Goal: Check status: Check status

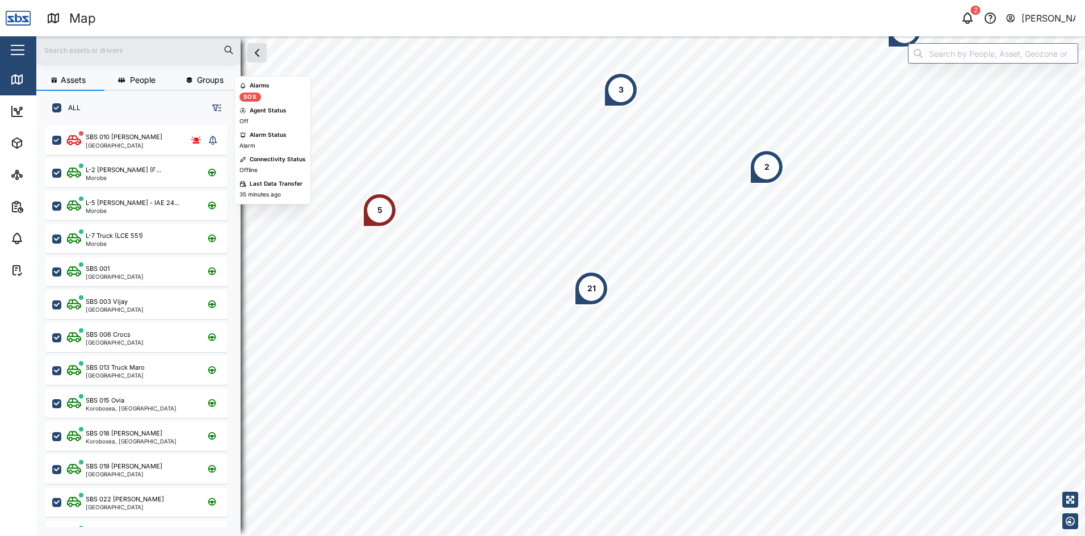
click at [124, 143] on div "[GEOGRAPHIC_DATA]" at bounding box center [124, 145] width 77 height 6
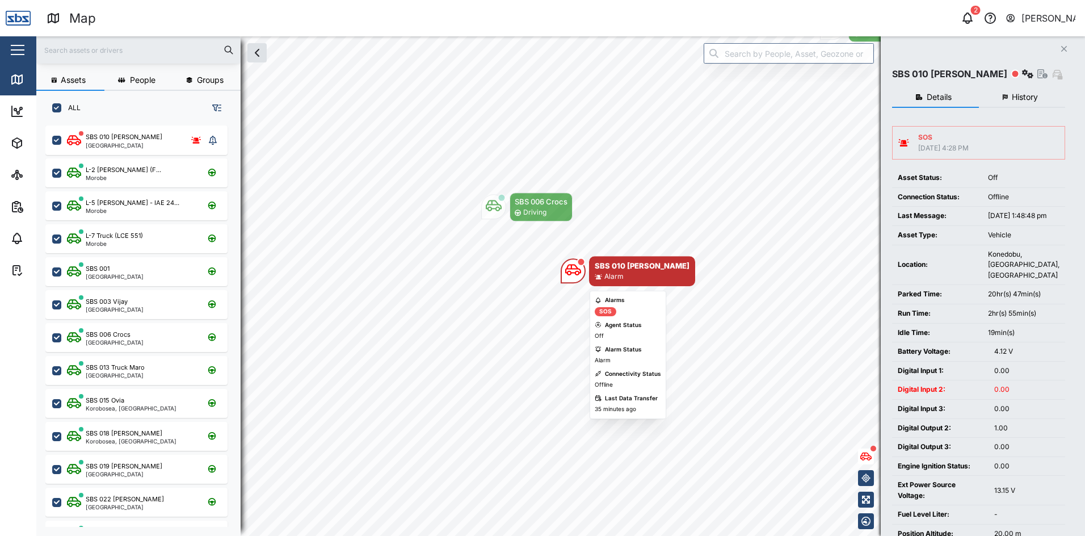
click at [577, 266] on icon "Map marker" at bounding box center [573, 270] width 16 height 16
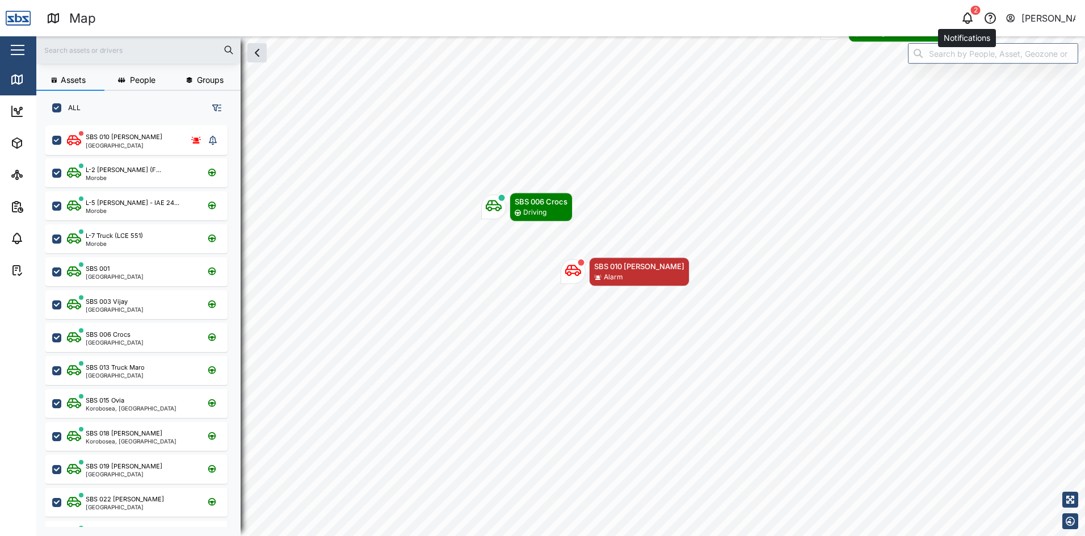
click at [974, 16] on icon "button" at bounding box center [968, 18] width 14 height 14
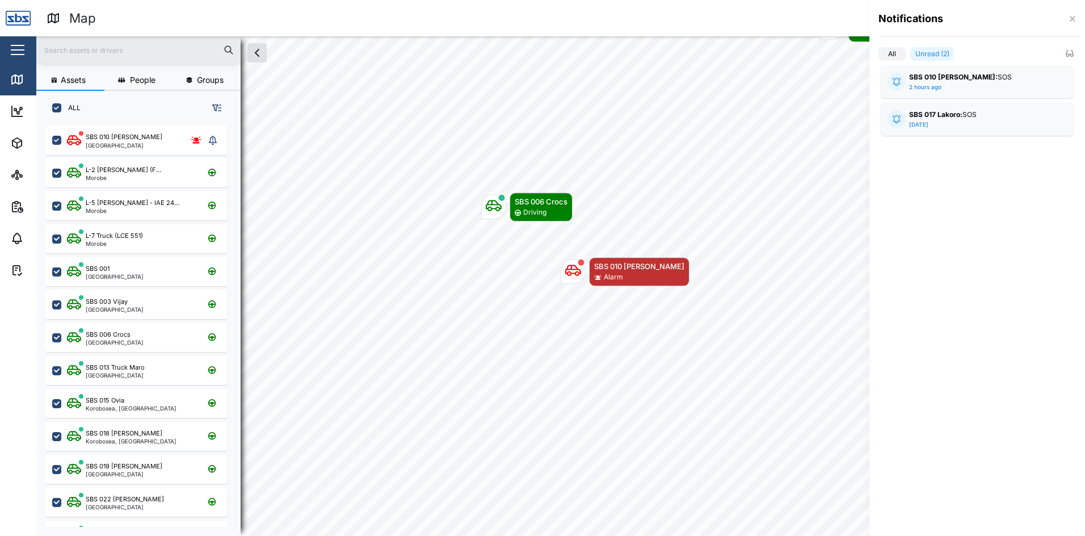
click at [957, 79] on strong "SBS 010 [PERSON_NAME]:" at bounding box center [953, 77] width 89 height 9
click at [959, 193] on div "SBS 017 Lakoro: SOS [DATE] Digital Input 2 1.000 Alarm SOS Site Name Default Si…" at bounding box center [977, 202] width 193 height 33
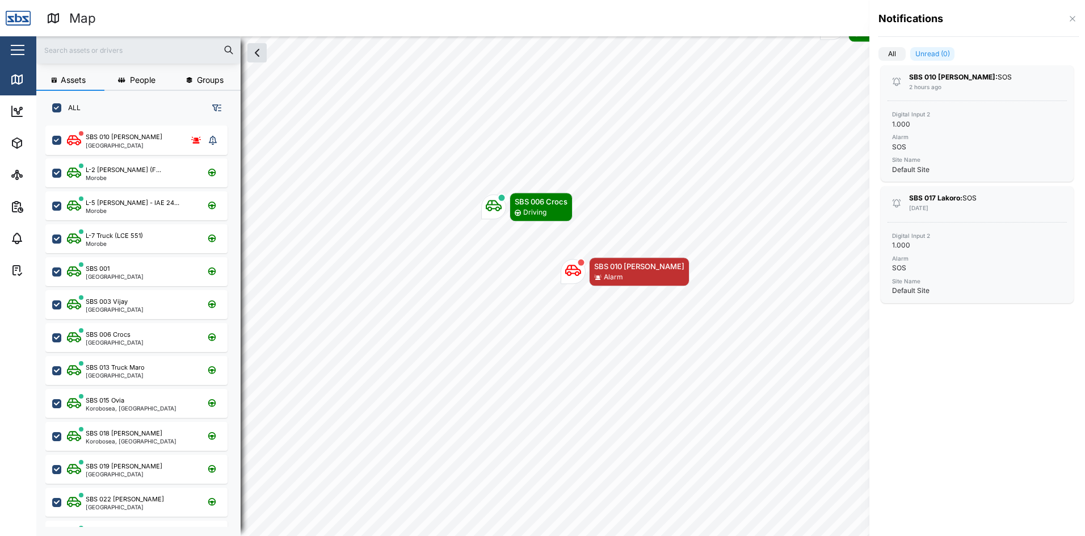
click at [806, 127] on div at bounding box center [542, 268] width 1085 height 536
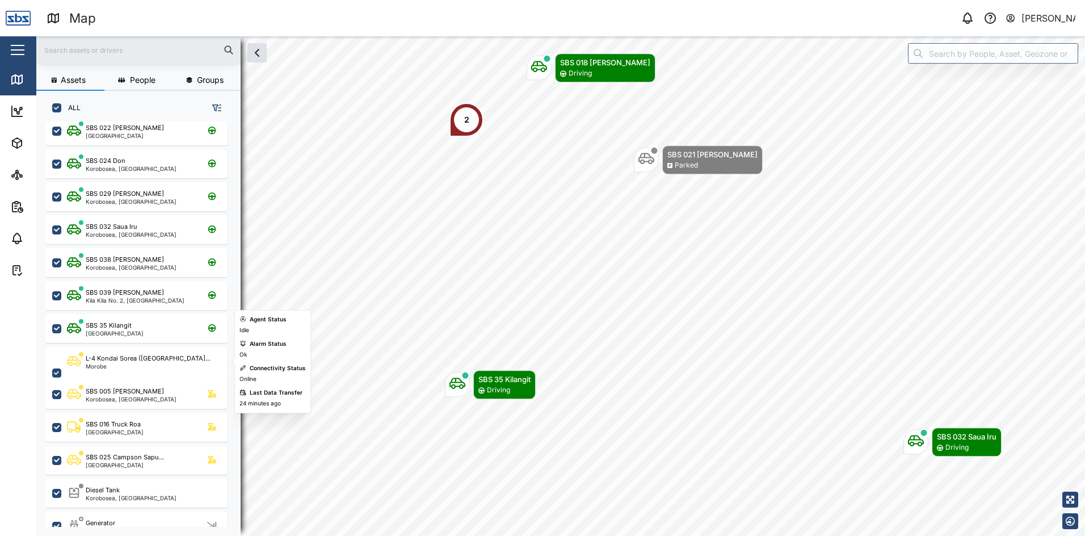
scroll to position [315, 0]
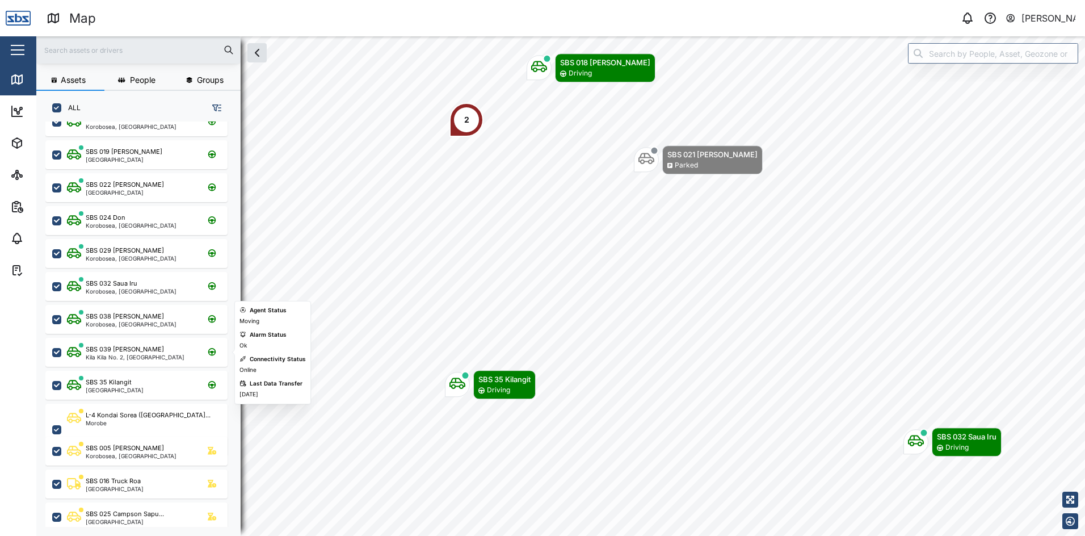
click at [128, 358] on div "Kila Kila No. 2, [GEOGRAPHIC_DATA]" at bounding box center [135, 357] width 99 height 6
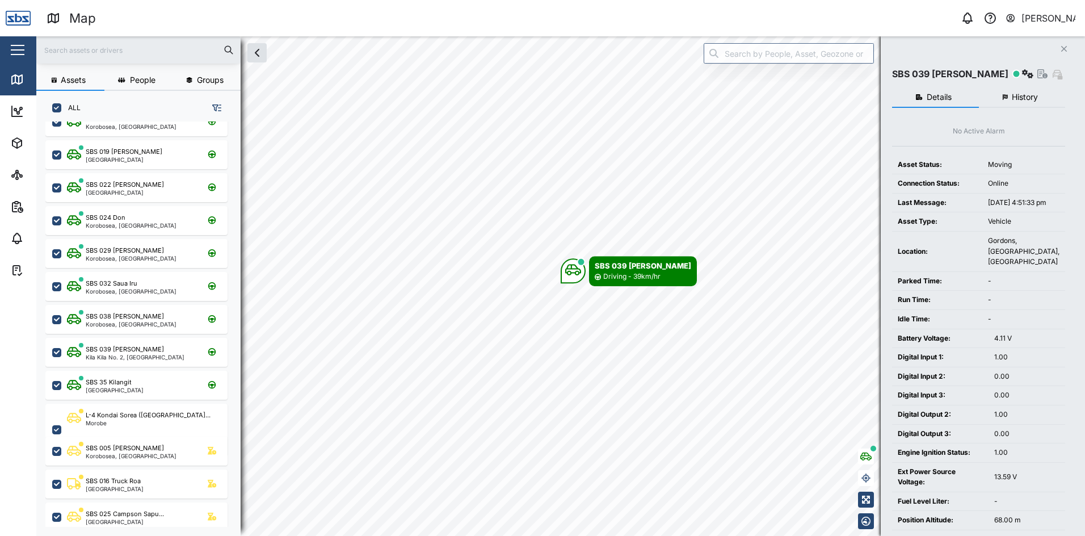
click at [1024, 99] on span "History" at bounding box center [1025, 97] width 26 height 8
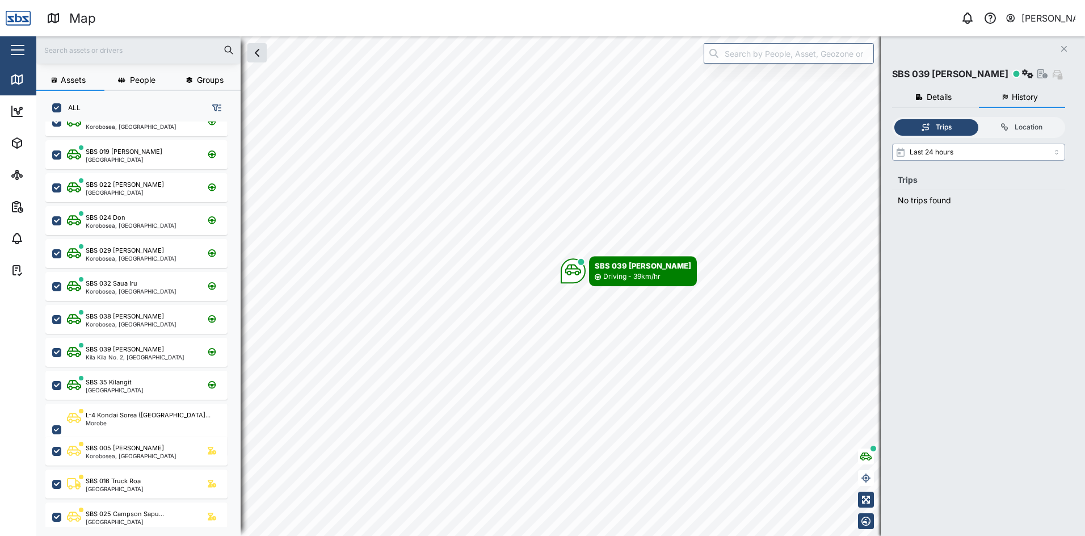
click at [1056, 154] on input "Last 24 hours" at bounding box center [978, 152] width 173 height 17
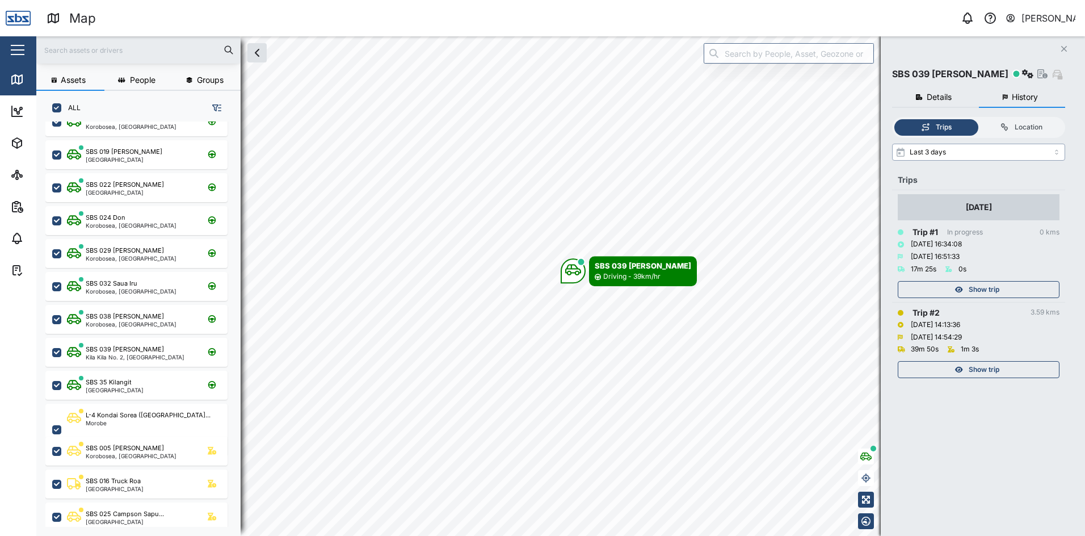
click at [1058, 149] on input "Last 3 days" at bounding box center [978, 152] width 173 height 17
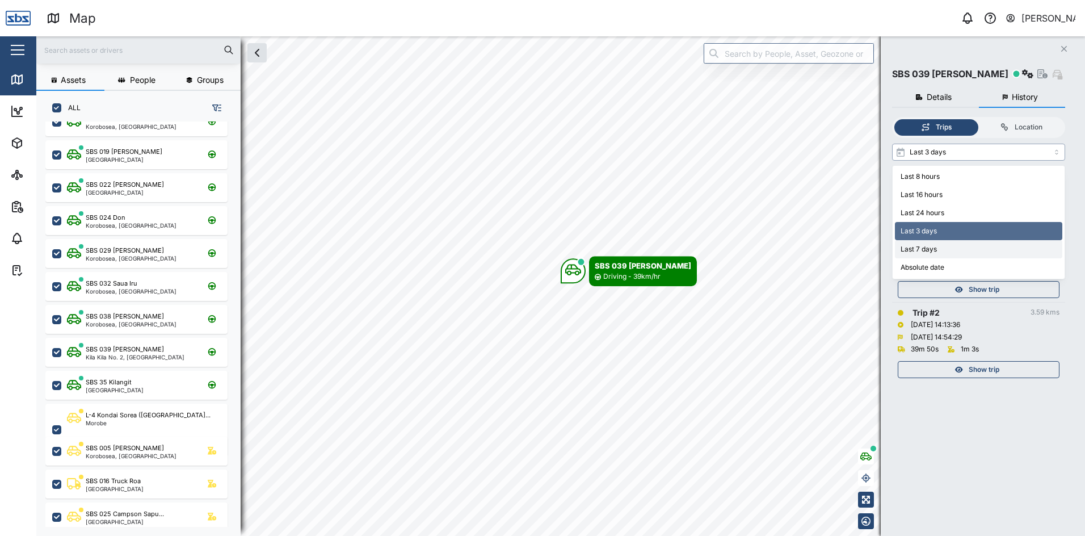
type input "Last 7 days"
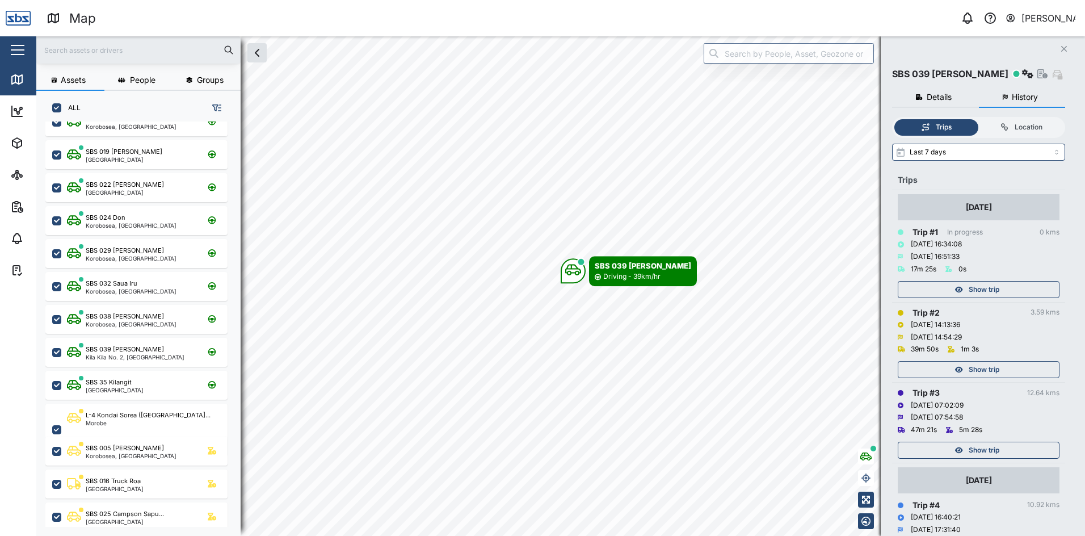
click at [993, 288] on span "Show trip" at bounding box center [984, 290] width 31 height 16
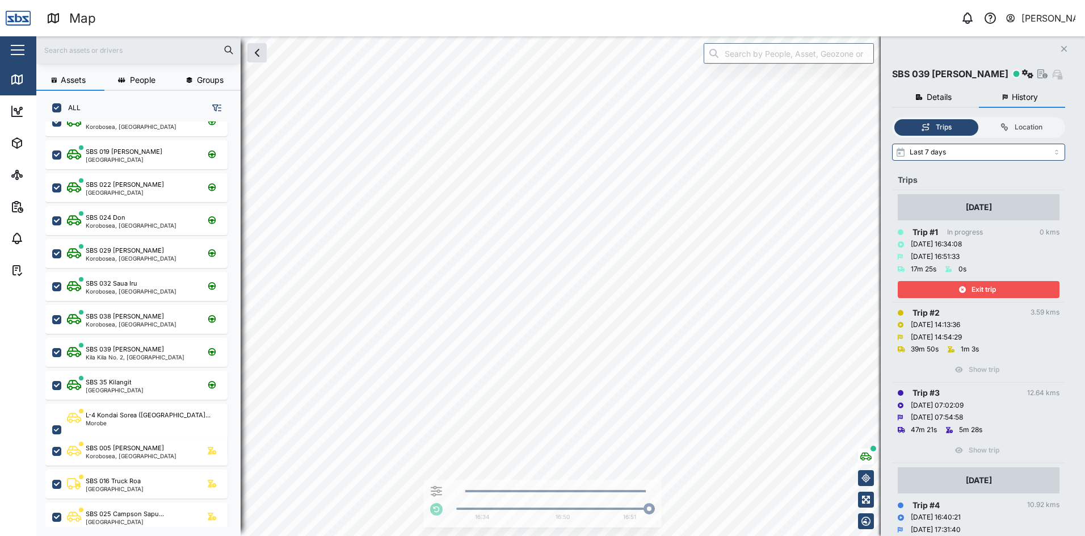
click at [993, 288] on span "Exit trip" at bounding box center [984, 290] width 24 height 16
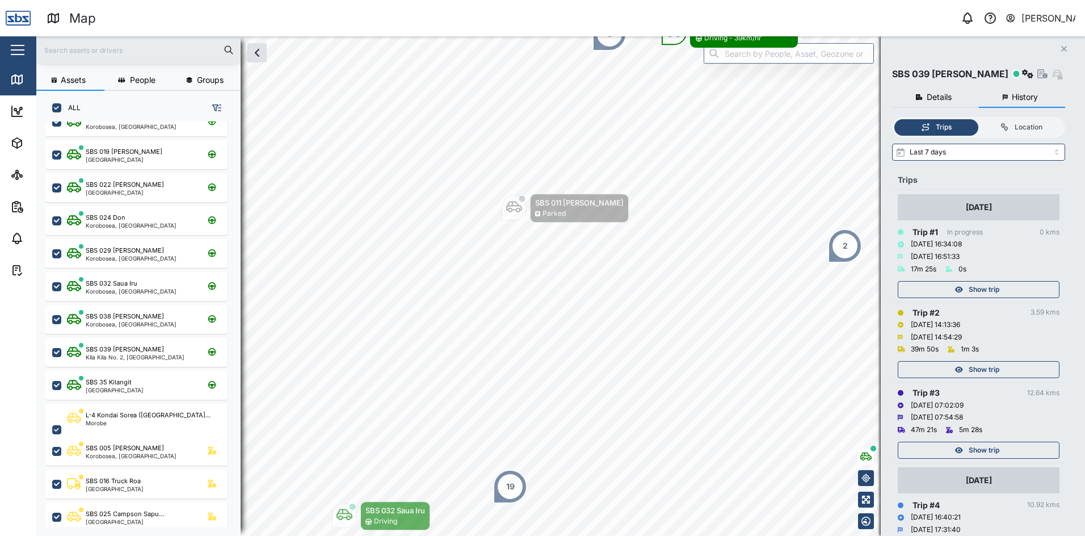
click at [989, 367] on span "Show trip" at bounding box center [984, 370] width 31 height 16
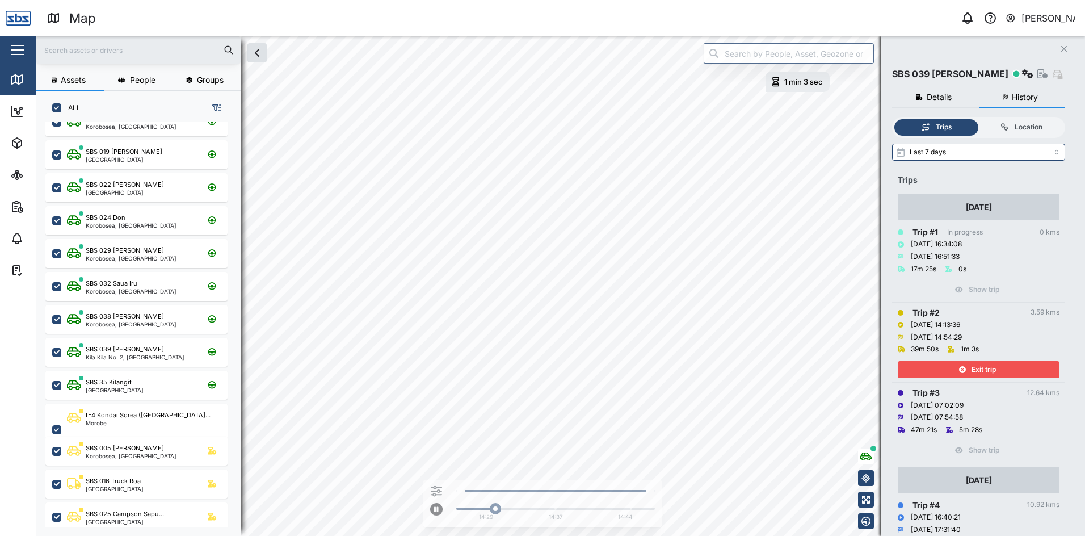
click at [988, 367] on span "Exit trip" at bounding box center [984, 370] width 24 height 16
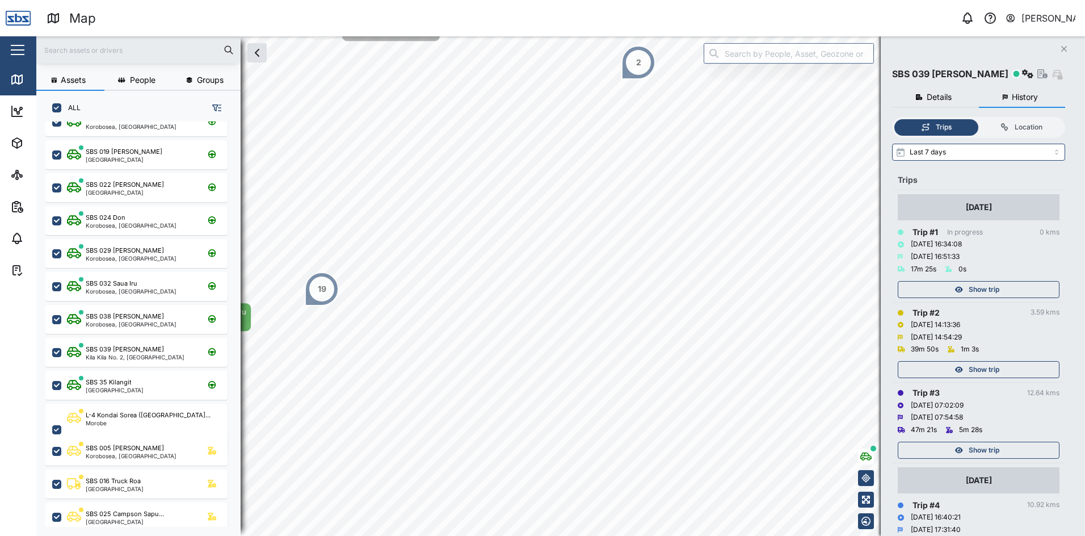
click at [1000, 456] on div "Show trip" at bounding box center [978, 450] width 148 height 16
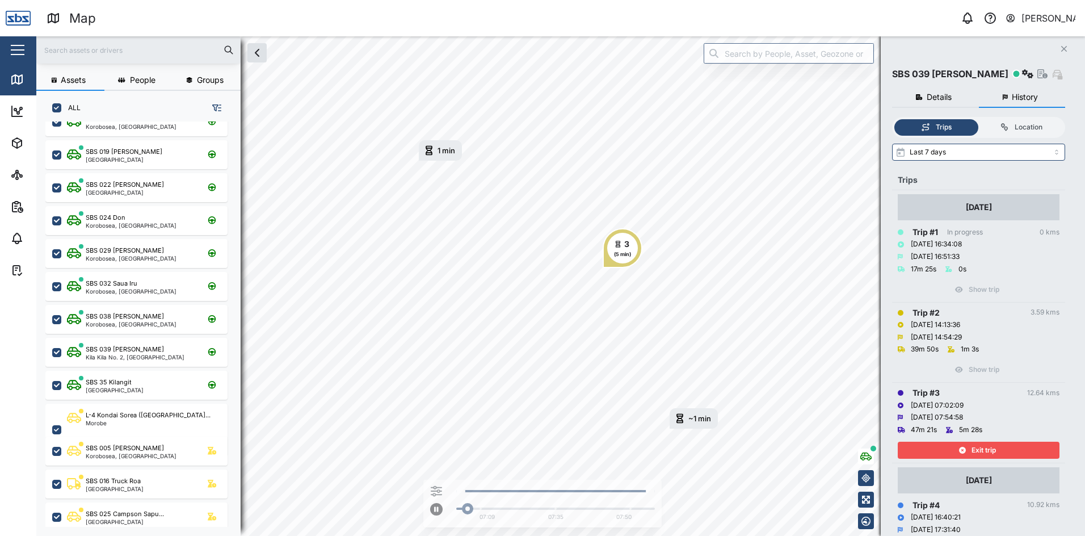
click at [1000, 456] on div "Exit trip" at bounding box center [978, 450] width 148 height 16
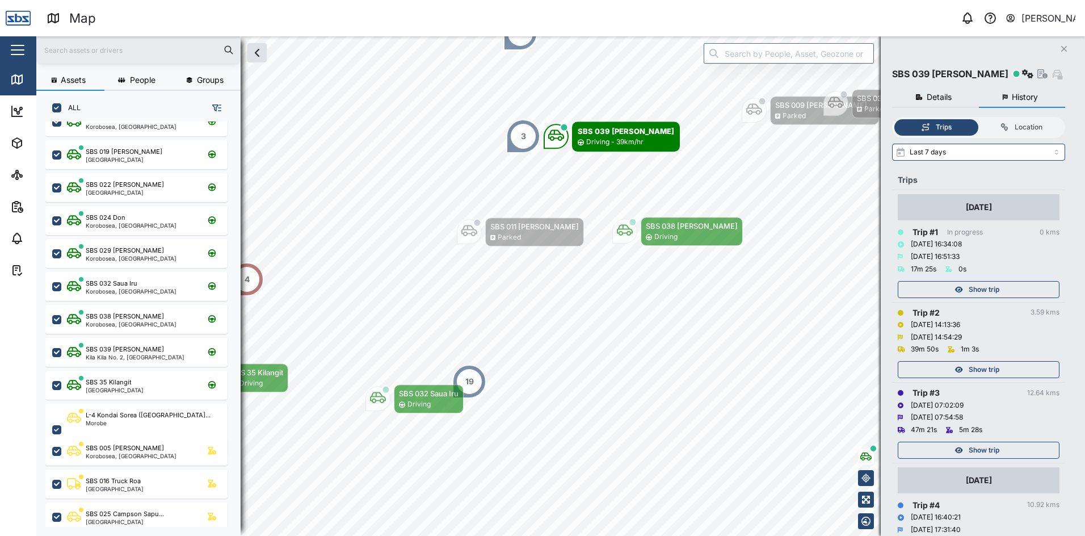
click at [1067, 44] on button "Close" at bounding box center [1064, 49] width 16 height 16
